Goal: Information Seeking & Learning: Check status

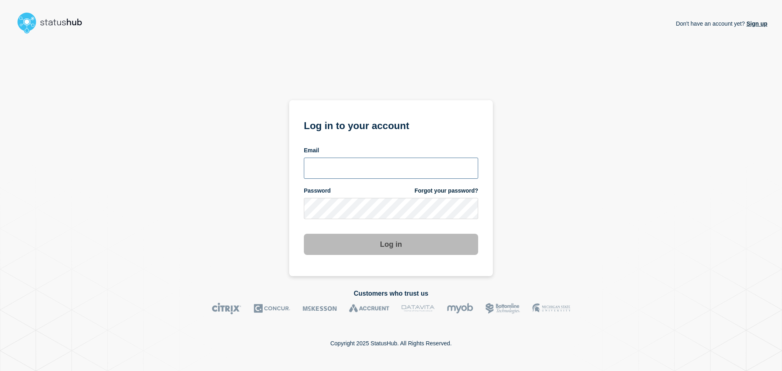
type input "[PERSON_NAME][EMAIL_ADDRESS][DOMAIN_NAME]"
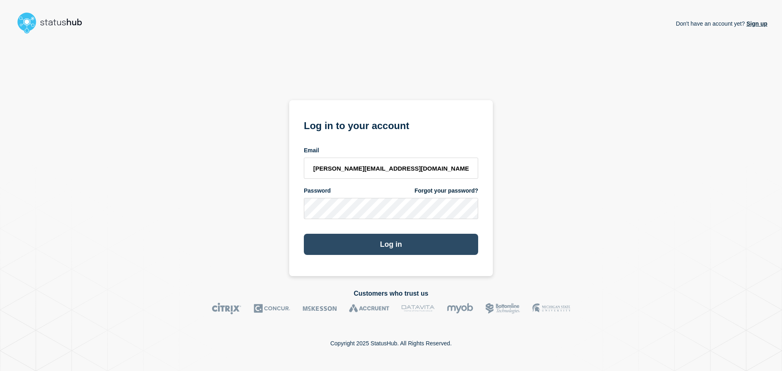
click at [341, 245] on button "Log in" at bounding box center [391, 244] width 174 height 21
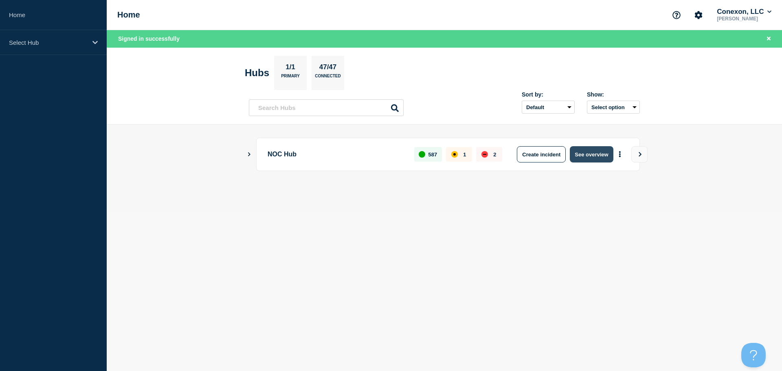
click at [583, 150] on button "See overview" at bounding box center [591, 154] width 43 height 16
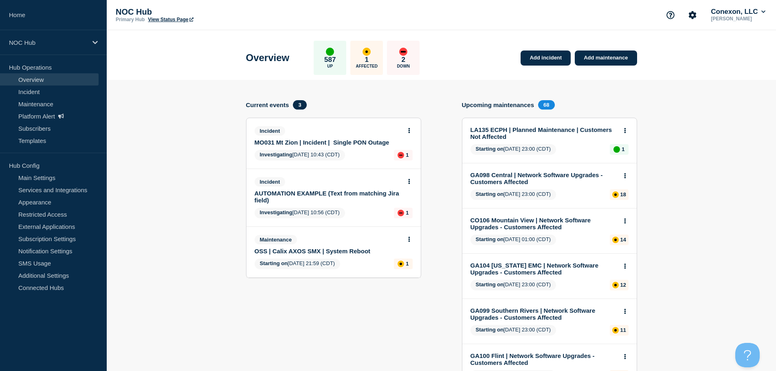
click at [409, 138] on div "Incident MO031 Mt Zion | Incident | Single PON Outage" at bounding box center [333, 136] width 158 height 20
click at [411, 132] on button at bounding box center [409, 130] width 7 height 7
click at [412, 152] on link "View incident" at bounding box center [405, 150] width 33 height 7
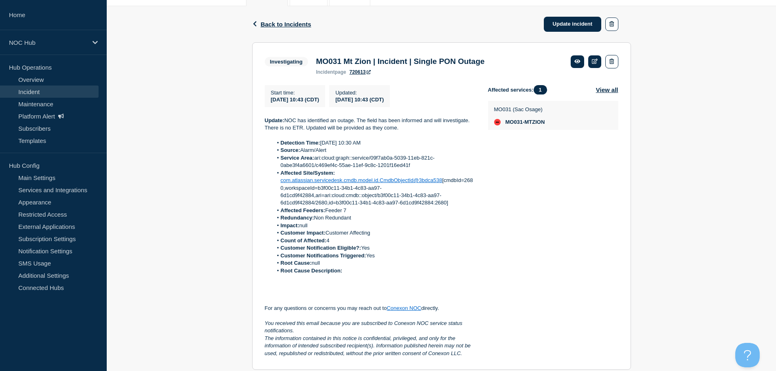
scroll to position [106, 0]
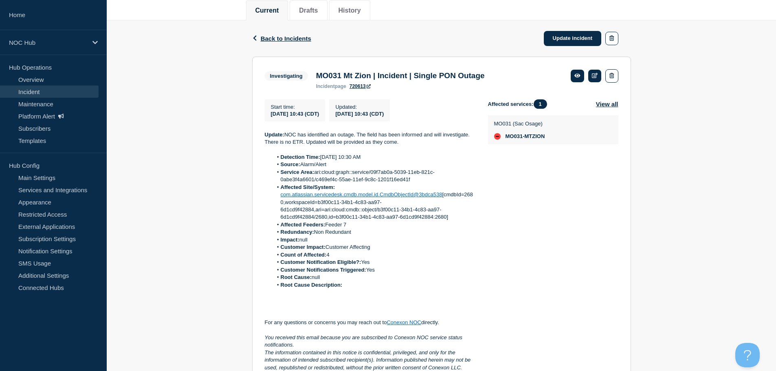
drag, startPoint x: 360, startPoint y: 285, endPoint x: 344, endPoint y: 276, distance: 17.7
click at [344, 276] on ol "Detection Time: Today 10:30 AM Source: Alarm/Alert Service Area: ari:cloud:grap…" at bounding box center [370, 221] width 210 height 135
click at [484, 233] on div "Start time : 2025-09-21 10:43 (CDT) Updated : 2025-09-21 10:43 (CDT) Update: NO…" at bounding box center [376, 235] width 223 height 272
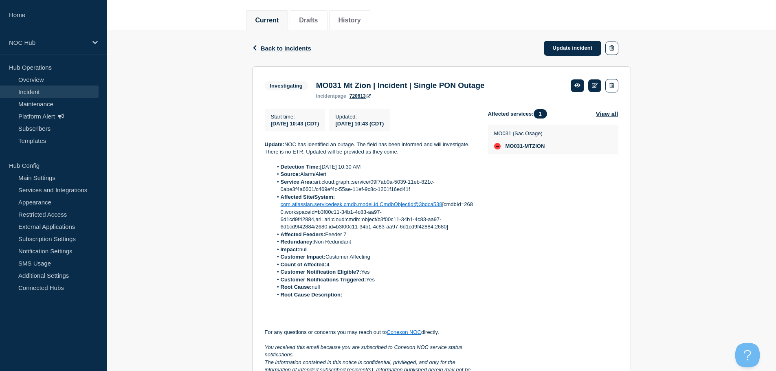
scroll to position [0, 0]
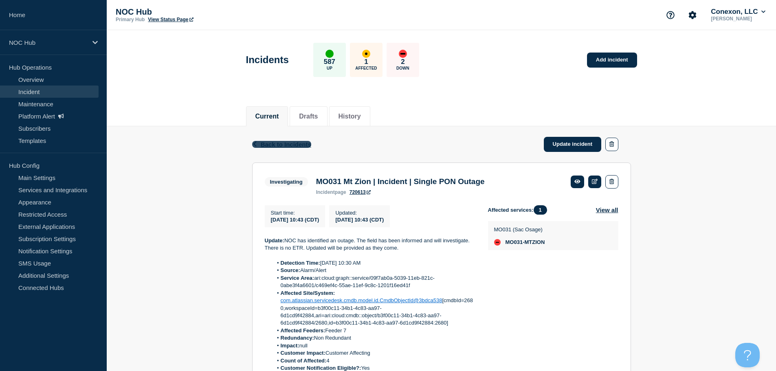
click at [286, 142] on span "Back to Incidents" at bounding box center [286, 144] width 50 height 7
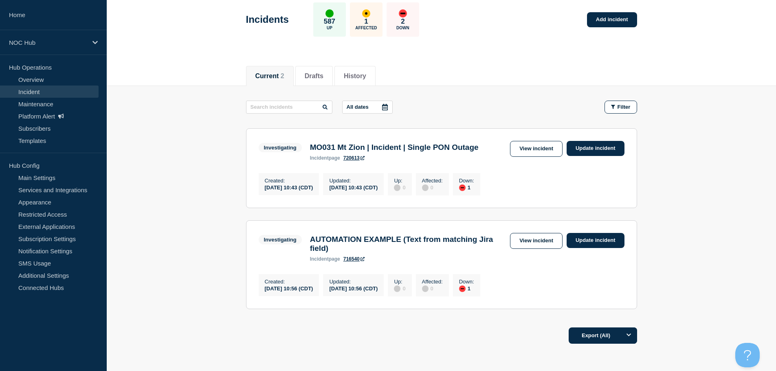
scroll to position [41, 0]
drag, startPoint x: 523, startPoint y: 160, endPoint x: 527, endPoint y: 152, distance: 8.4
click at [523, 159] on div "Investigating MO031 Mt Zion | Incident | Single PON Outage incident page 720613…" at bounding box center [442, 150] width 366 height 20
click at [529, 149] on link "View incident" at bounding box center [536, 148] width 53 height 16
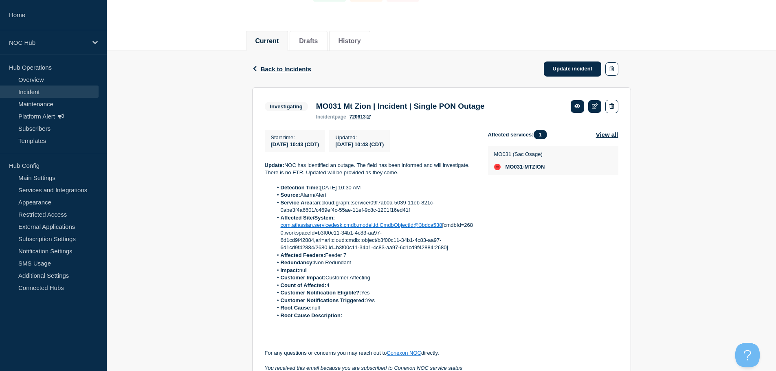
scroll to position [122, 0]
